Goal: Communication & Community: Answer question/provide support

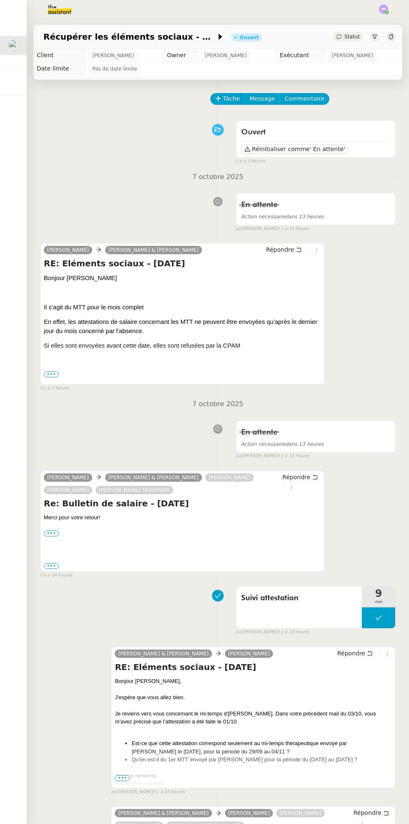
click at [378, 617] on icon at bounding box center [378, 618] width 7 height 7
click at [370, 617] on icon at bounding box center [370, 618] width 3 height 5
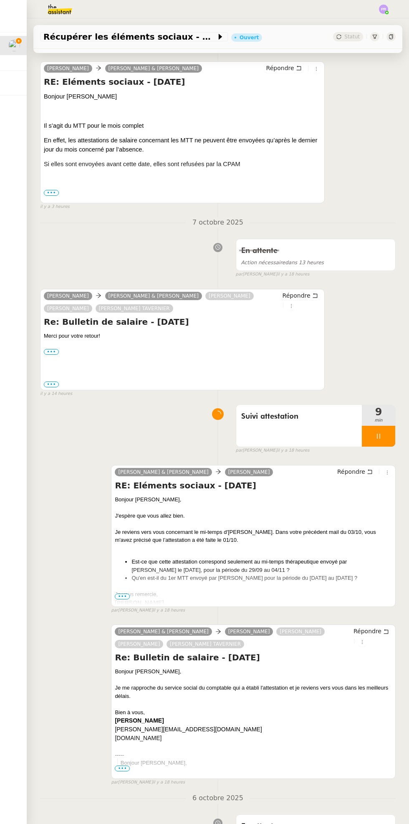
scroll to position [186, 0]
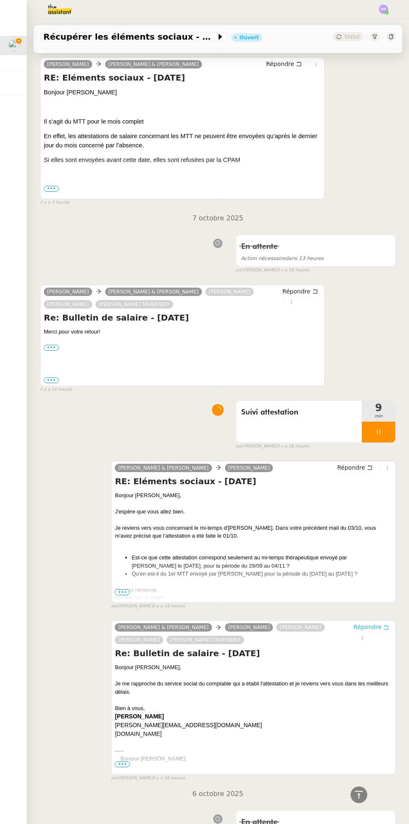
click at [375, 628] on span "Répondre" at bounding box center [368, 627] width 28 height 8
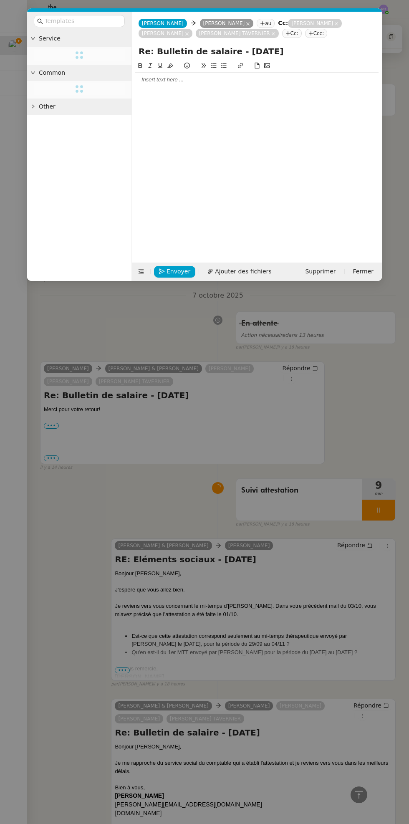
scroll to position [263, 0]
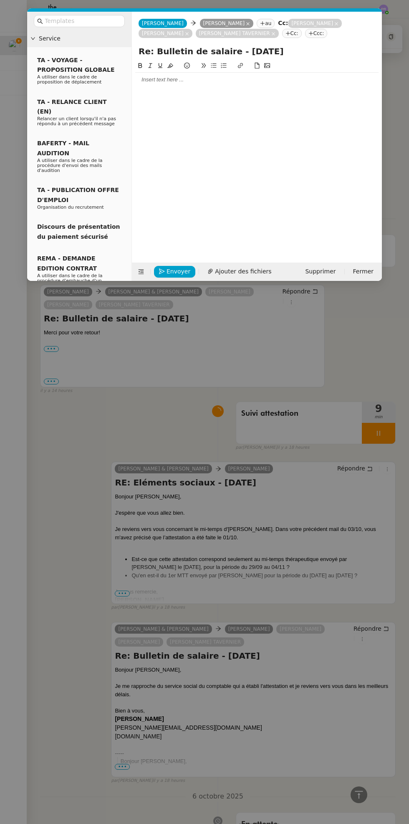
click at [231, 86] on div at bounding box center [257, 80] width 244 height 14
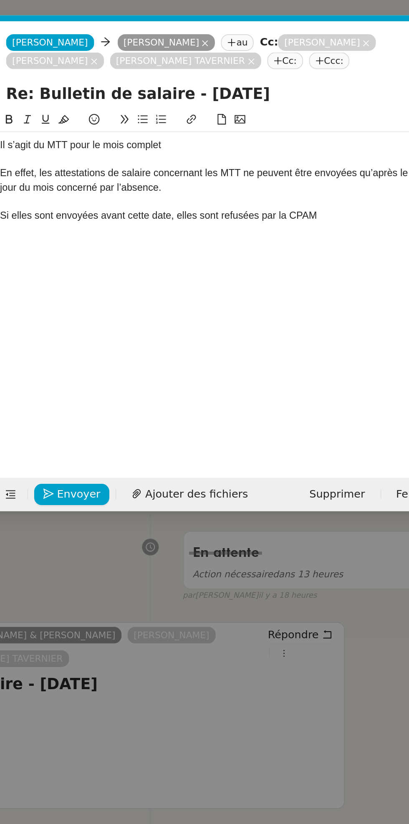
scroll to position [320, 0]
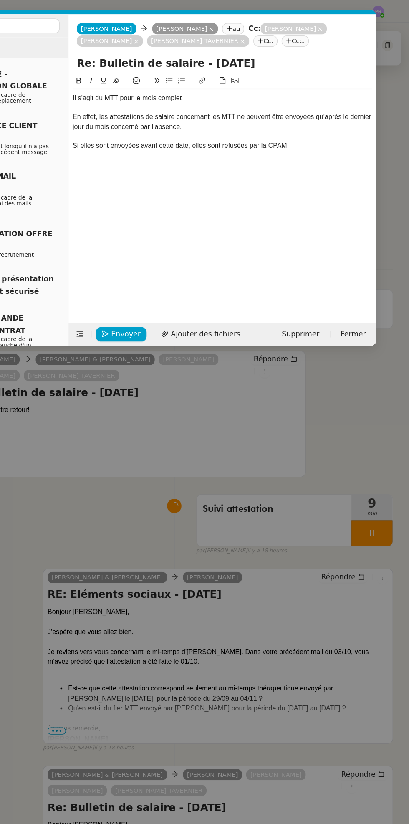
click at [135, 78] on div "Il s’agit du MTT pour le mois complet" at bounding box center [257, 80] width 244 height 8
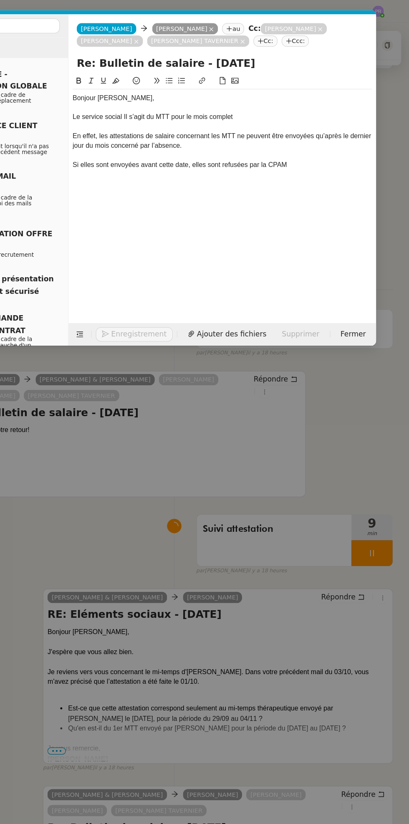
scroll to position [336, 0]
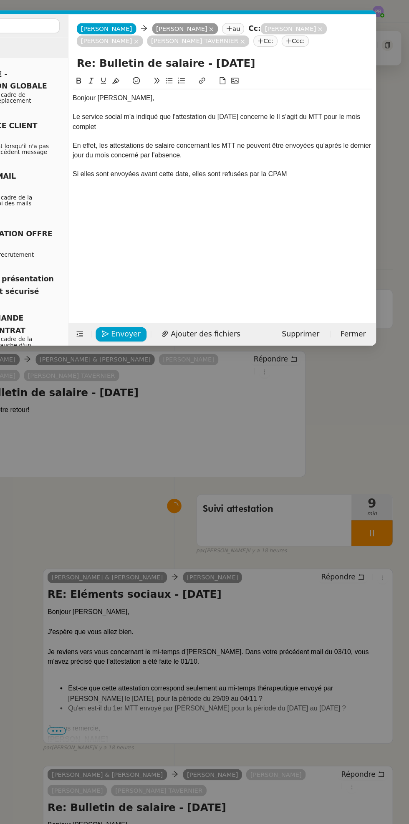
click at [352, 98] on div "Le service social m'a indiqué que l'attestation du [DATE] concerne le Il s’agit…" at bounding box center [257, 98] width 244 height 15
click at [346, 96] on div "Le service social m'a indiqué que l'attestation du [DATE] concerne le Il s’agit…" at bounding box center [257, 98] width 244 height 15
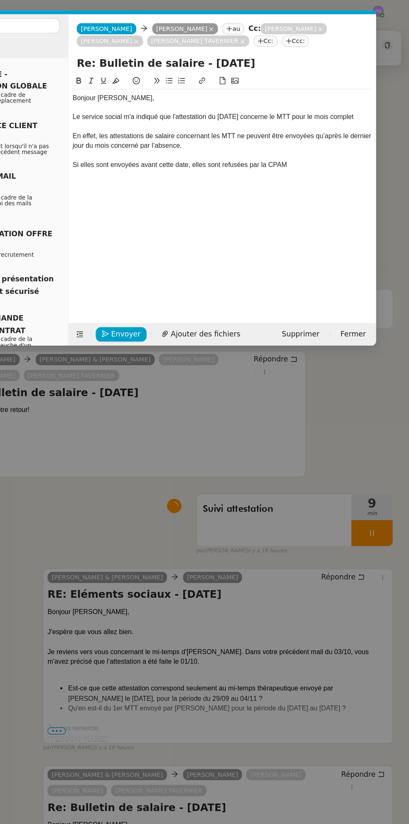
click at [173, 107] on div at bounding box center [257, 103] width 244 height 8
click at [190, 107] on div at bounding box center [257, 103] width 244 height 8
click at [183, 99] on div "Le service social m'a indiqué que l'attestation du [DATE] concerne le MTT pour …" at bounding box center [257, 95] width 244 height 8
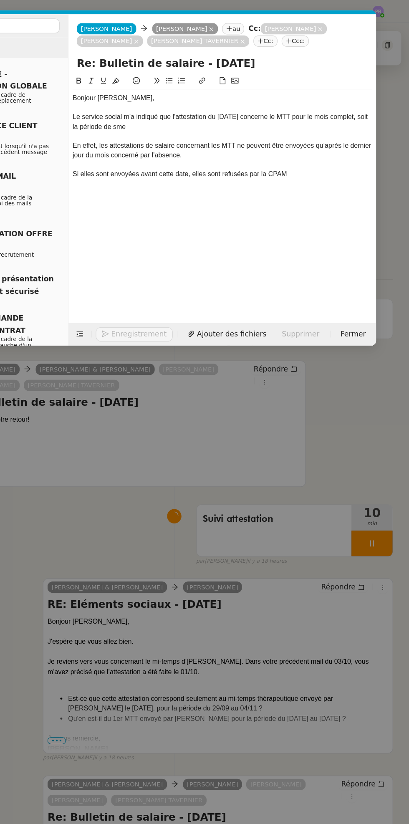
scroll to position [344, 0]
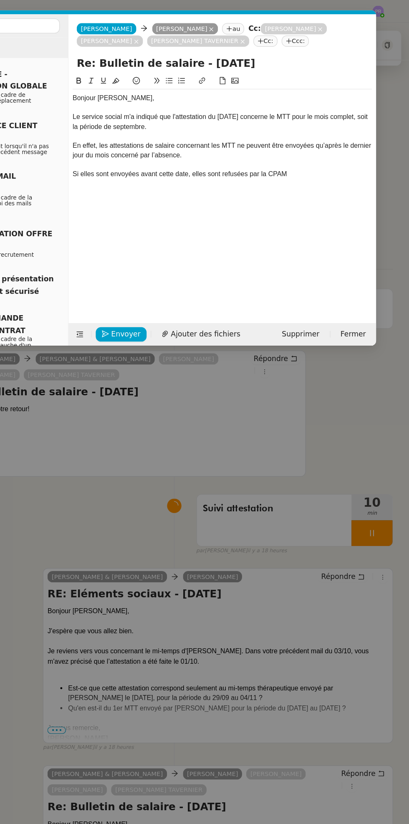
click at [328, 150] on div at bounding box center [257, 149] width 244 height 8
click at [323, 149] on div at bounding box center [257, 149] width 244 height 8
click at [334, 145] on div "Si elles sont envoyées avant cette date, elles sont refusées par la CPAM" at bounding box center [257, 142] width 244 height 8
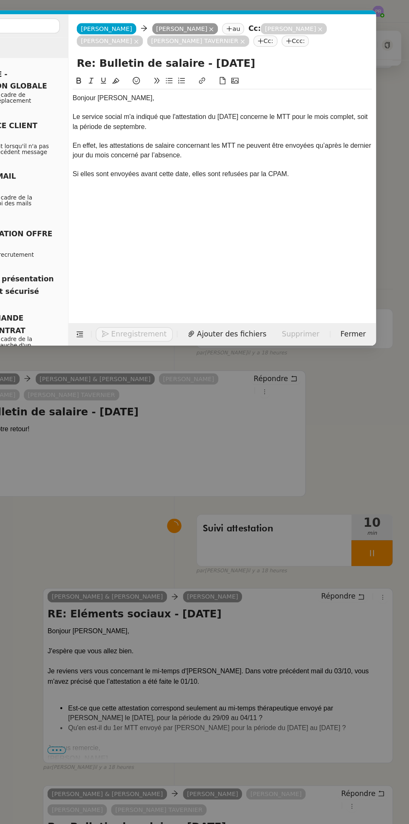
scroll to position [360, 0]
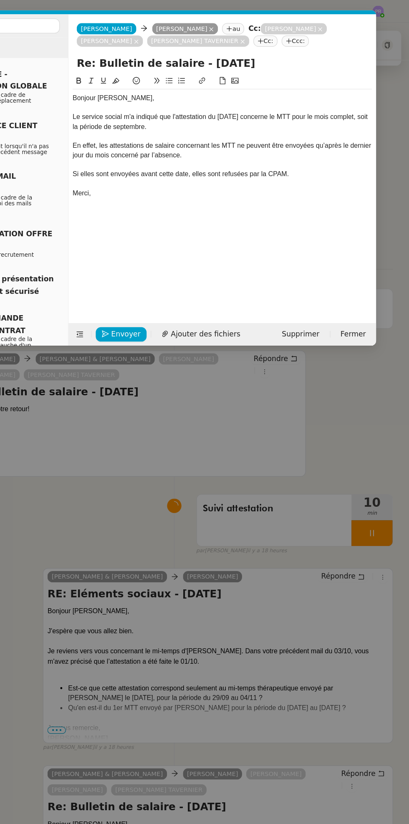
click at [231, 129] on div "En effet, les attestations de salaire concernant les MTT ne peuvent être envoyé…" at bounding box center [257, 122] width 244 height 15
click at [179, 145] on div "Si elles sont envoyées avant cette date, elles sont refusées par la CPAM." at bounding box center [257, 142] width 244 height 8
click at [204, 129] on div "En effet, les attestations de salaire concernant les MTT ne peuvent être envoyé…" at bounding box center [257, 122] width 244 height 15
click at [175, 140] on div "Si elles sont envoyées avant cette date, elles sont refusées par la CPAM." at bounding box center [257, 142] width 244 height 8
click at [167, 136] on div at bounding box center [257, 134] width 244 height 8
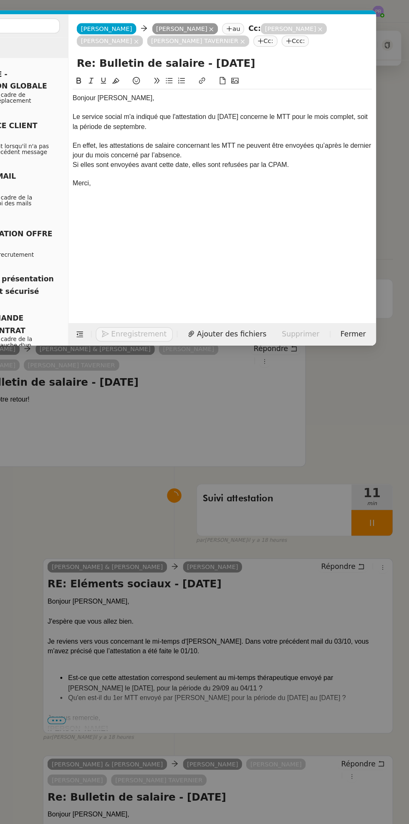
scroll to position [353, 0]
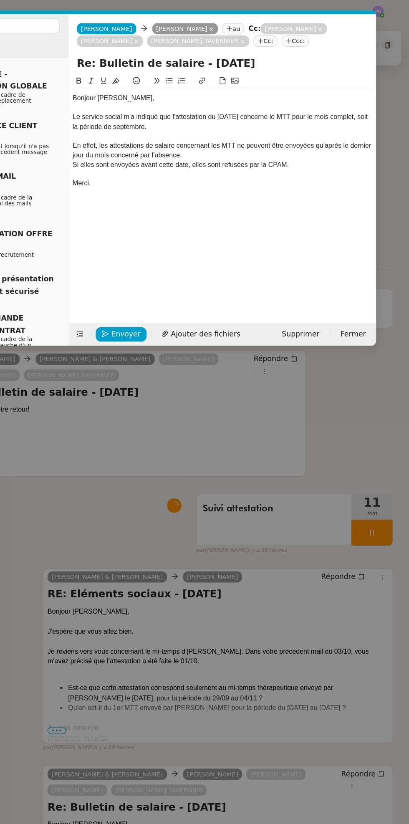
click at [344, 136] on div "Si elles sont envoyées avant cette date, elles sont refusées par la CPAM." at bounding box center [257, 134] width 244 height 8
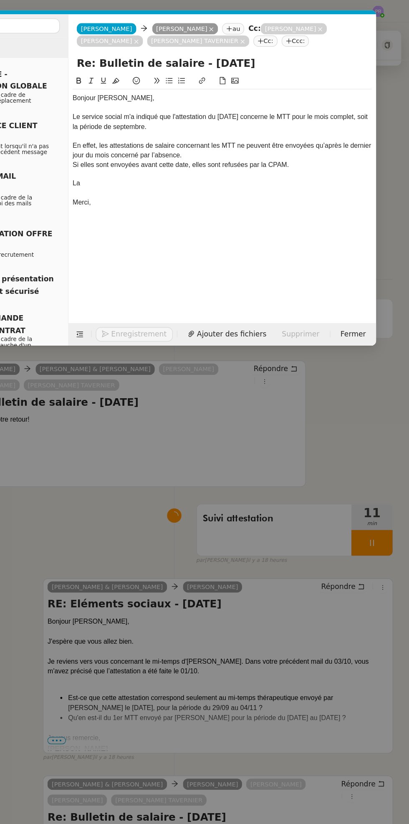
scroll to position [368, 0]
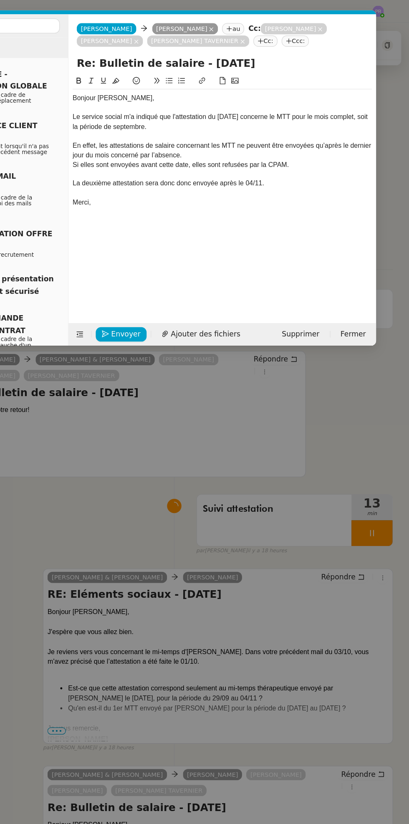
click at [315, 102] on div "Le service social m'a indiqué que l'attestation du [DATE] concerne le MTT pour …" at bounding box center [257, 98] width 244 height 15
click at [359, 173] on div at bounding box center [257, 173] width 244 height 8
click at [185, 272] on span "Envoyer" at bounding box center [179, 272] width 24 height 10
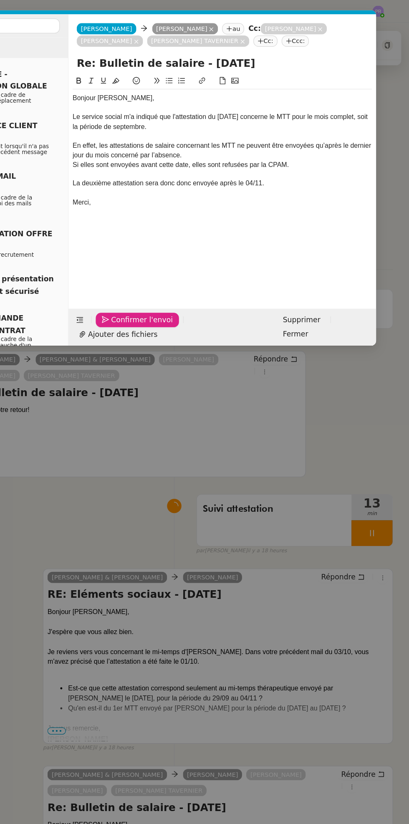
click at [198, 265] on span "Confirmer l'envoi" at bounding box center [192, 260] width 50 height 10
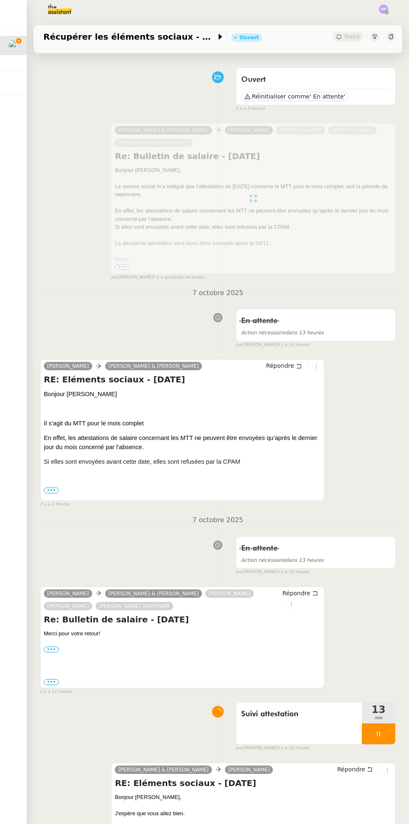
scroll to position [0, 0]
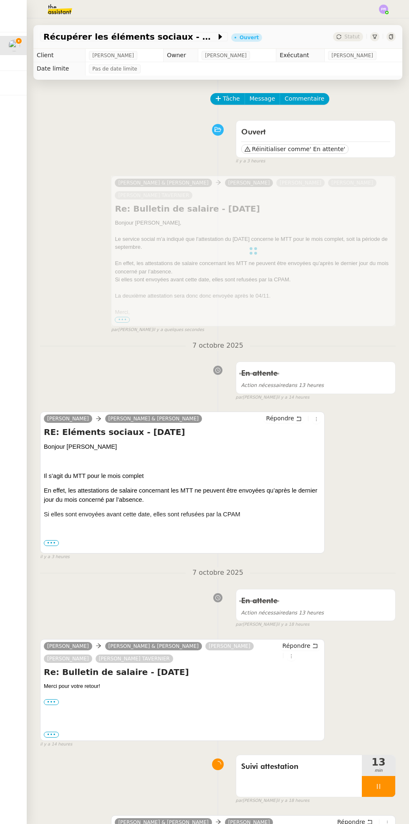
click at [284, 398] on span "il y a 14 heures" at bounding box center [293, 397] width 32 height 7
click at [291, 420] on span "Répondre" at bounding box center [280, 418] width 28 height 8
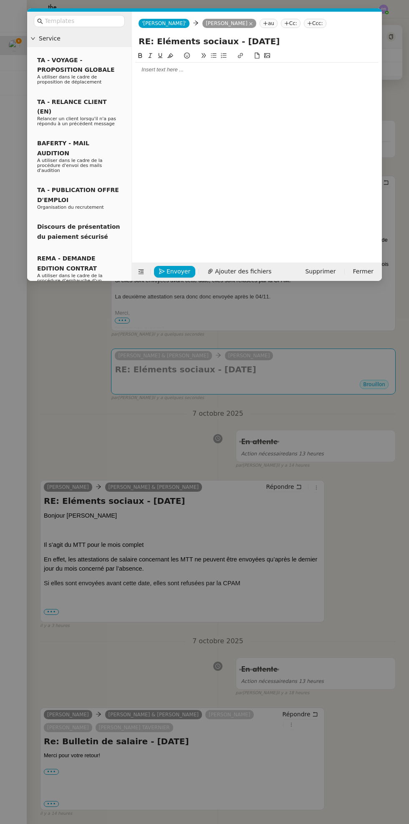
click at [241, 88] on div at bounding box center [257, 150] width 244 height 199
click at [211, 76] on div at bounding box center [257, 70] width 244 height 14
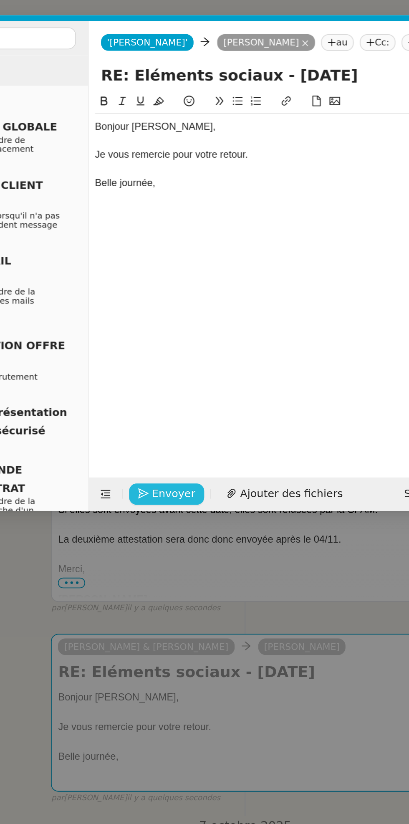
click at [185, 272] on span "Envoyer" at bounding box center [179, 272] width 24 height 10
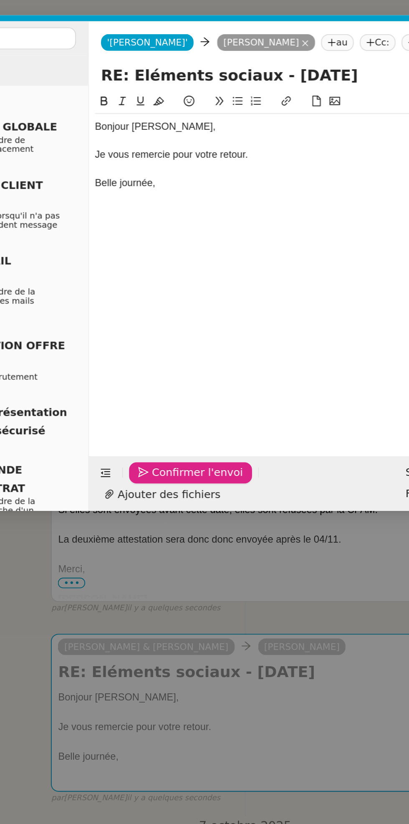
click at [185, 265] on span "Confirmer l'envoi" at bounding box center [192, 260] width 50 height 10
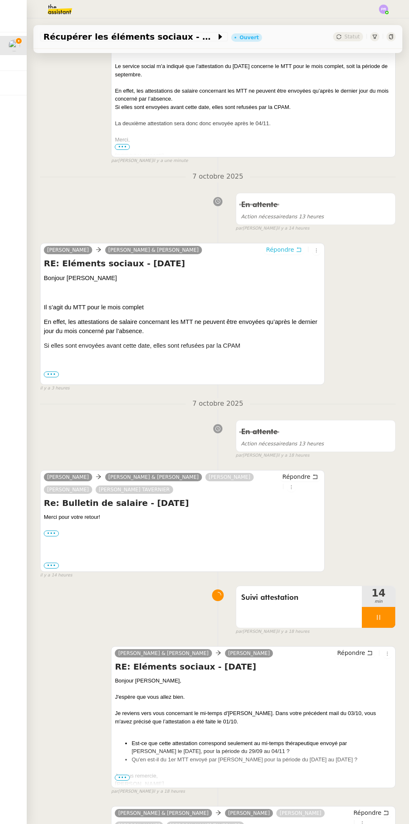
scroll to position [335, 0]
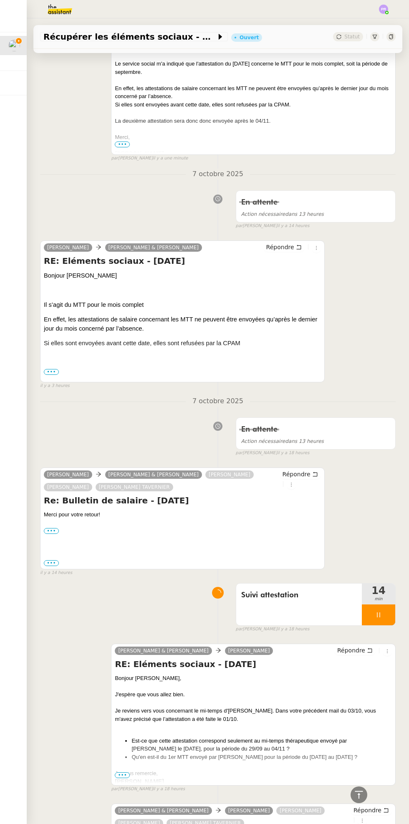
click at [392, 615] on div at bounding box center [378, 615] width 33 height 21
click at [387, 614] on icon at bounding box center [387, 615] width 7 height 7
click at [390, 586] on span "14" at bounding box center [378, 591] width 33 height 10
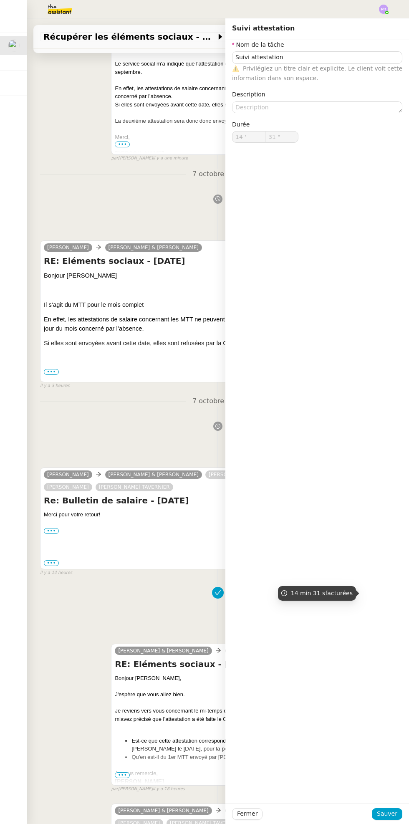
click at [148, 187] on div "En attente Action nécessaire dans 13 heures false par [PERSON_NAME] il y a 14 h…" at bounding box center [218, 208] width 356 height 43
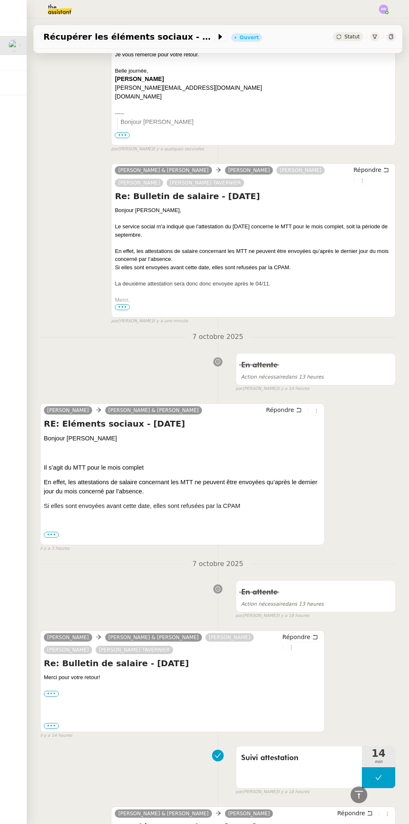
scroll to position [163, 0]
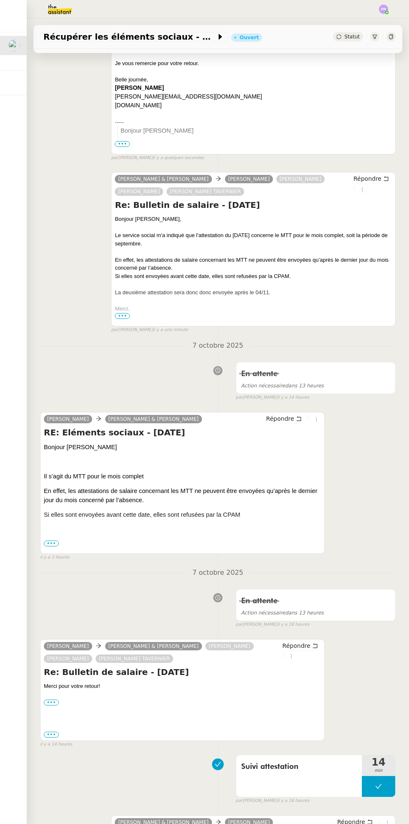
click at [358, 39] on span "Statut" at bounding box center [352, 37] width 15 height 6
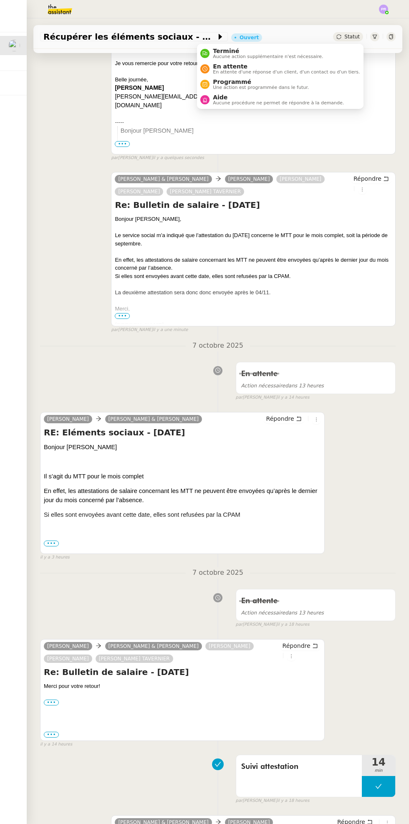
click at [285, 67] on span "En attente" at bounding box center [286, 66] width 147 height 7
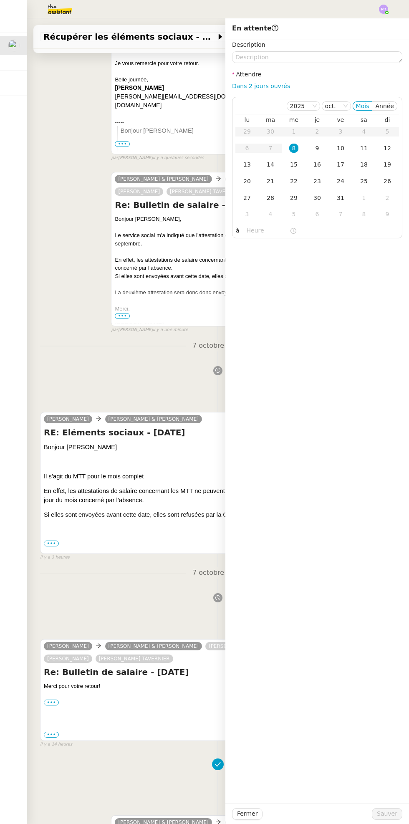
click at [341, 149] on div "10" at bounding box center [340, 148] width 9 height 9
click at [388, 815] on span "Sauver" at bounding box center [387, 814] width 20 height 10
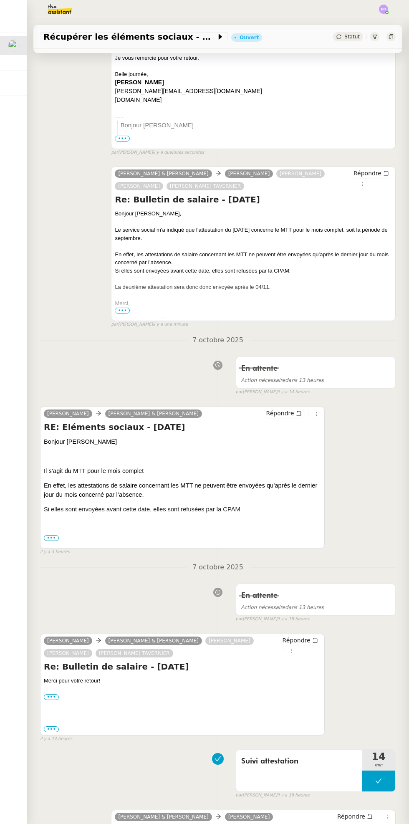
scroll to position [158, 0]
